Goal: Information Seeking & Learning: Learn about a topic

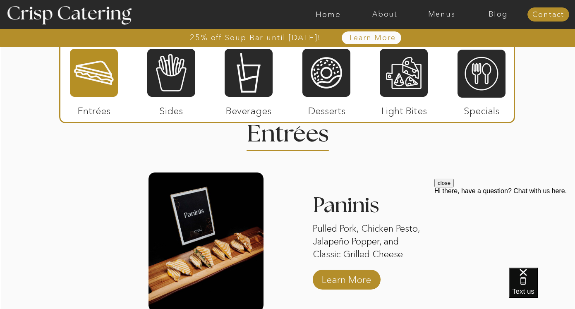
scroll to position [991, 0]
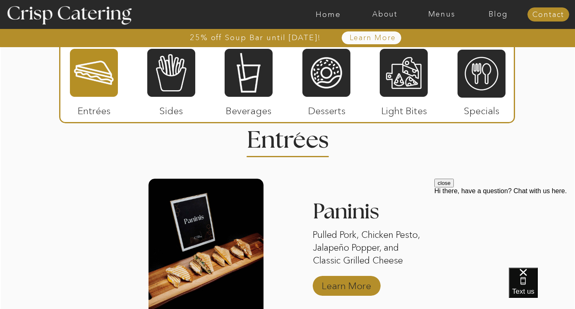
click at [355, 282] on p "Learn More" at bounding box center [346, 284] width 55 height 24
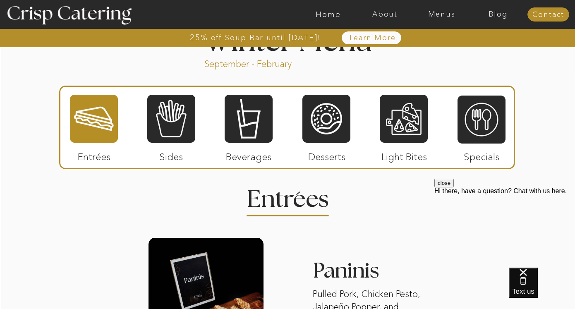
scroll to position [933, 0]
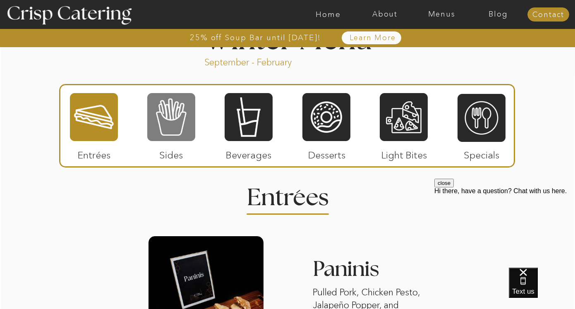
click at [169, 109] on div at bounding box center [171, 117] width 48 height 50
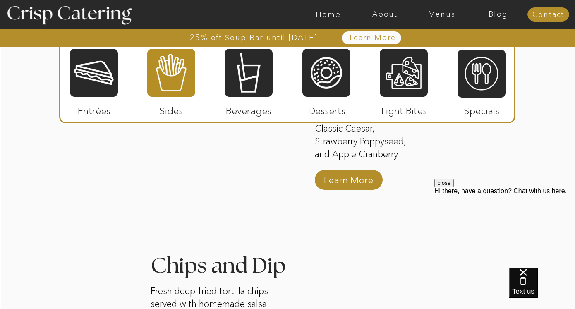
scroll to position [1258, 0]
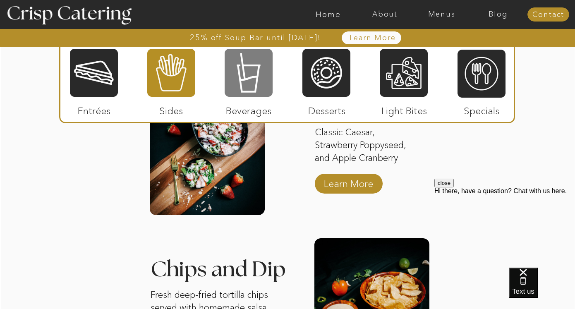
click at [252, 79] on div at bounding box center [249, 73] width 48 height 50
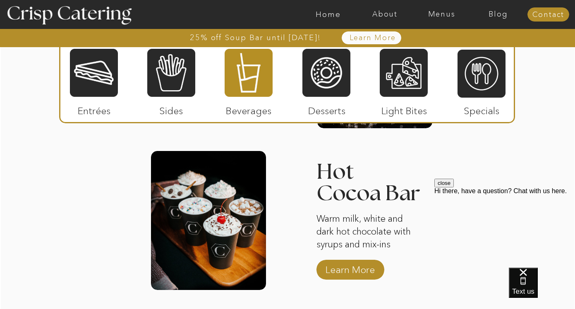
scroll to position [1344, 0]
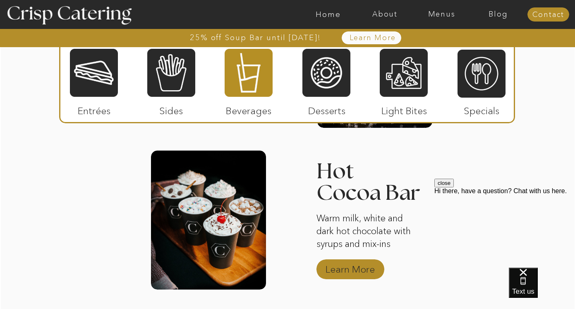
click at [346, 261] on p "Learn More" at bounding box center [350, 267] width 55 height 24
click at [347, 265] on p "Learn More" at bounding box center [350, 267] width 55 height 24
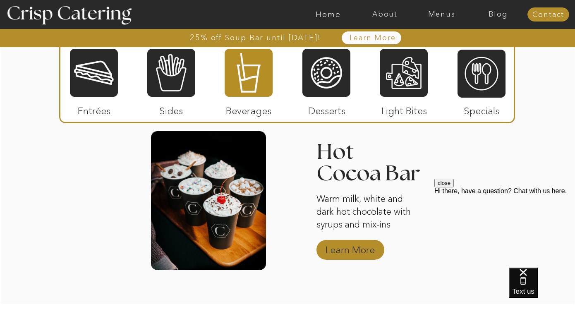
scroll to position [1366, 0]
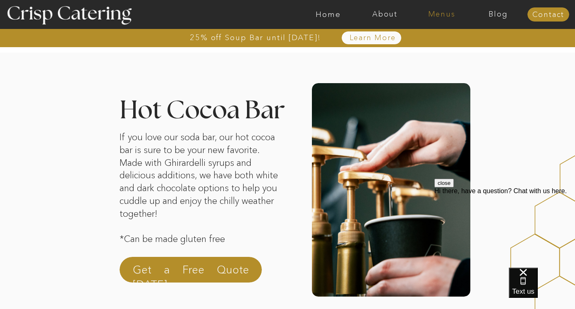
click at [443, 14] on nav "Menus" at bounding box center [441, 14] width 57 height 8
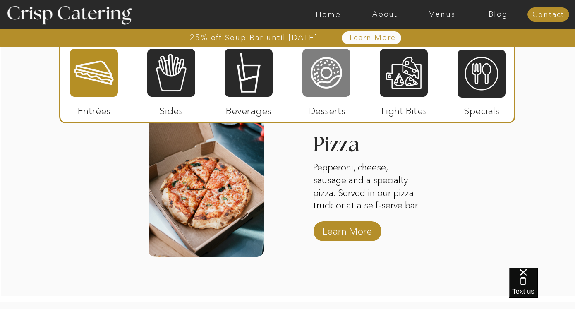
click at [330, 79] on div at bounding box center [326, 73] width 48 height 50
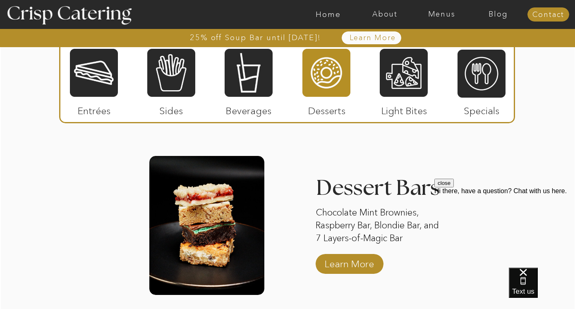
scroll to position [1346, 0]
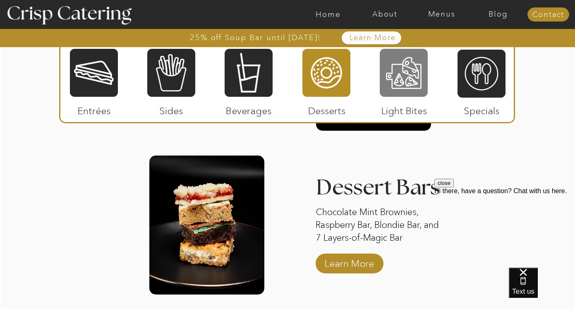
click at [410, 83] on div at bounding box center [404, 73] width 48 height 50
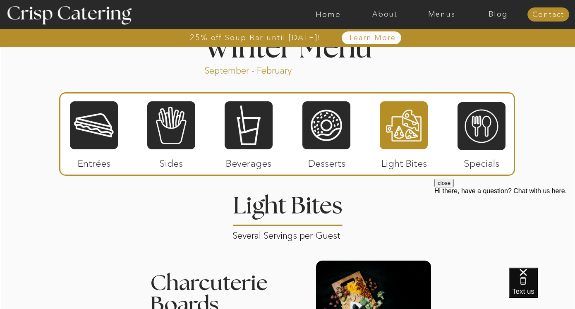
scroll to position [928, 0]
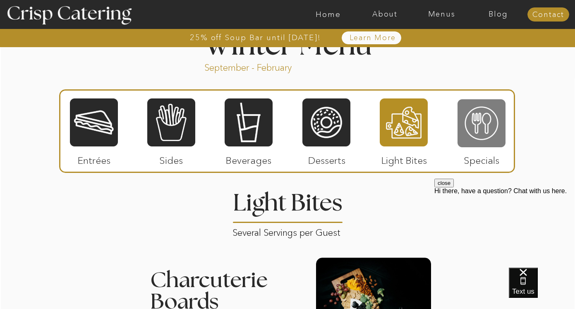
click at [478, 135] on div at bounding box center [481, 123] width 48 height 50
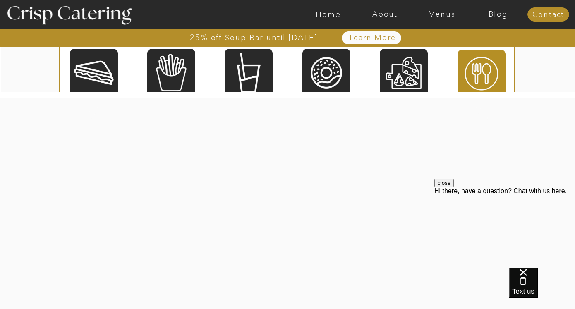
scroll to position [1262, 0]
